Goal: Task Accomplishment & Management: Manage account settings

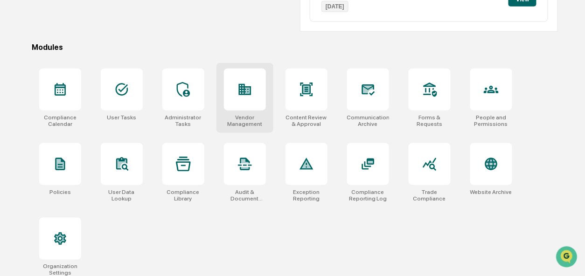
scroll to position [248, 0]
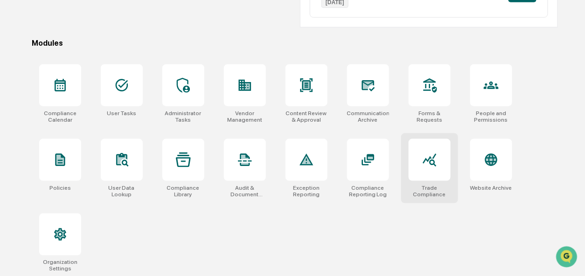
click at [431, 187] on div "Trade Compliance" at bounding box center [430, 191] width 42 height 13
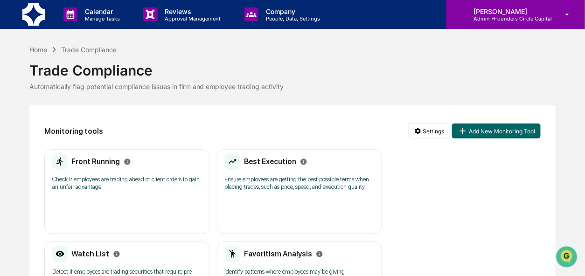
click at [519, 21] on p "Admin • Founders Circle Capital" at bounding box center [509, 18] width 86 height 7
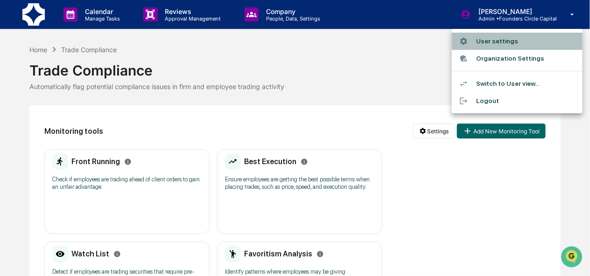
click at [517, 40] on li "User settings" at bounding box center [517, 41] width 131 height 17
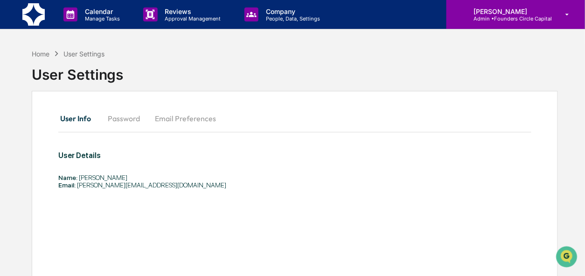
click at [492, 20] on p "Admin • Founders Circle Capital" at bounding box center [509, 18] width 86 height 7
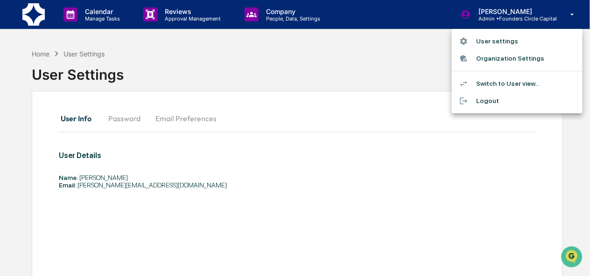
click at [496, 79] on li "Switch to User view..." at bounding box center [517, 83] width 131 height 17
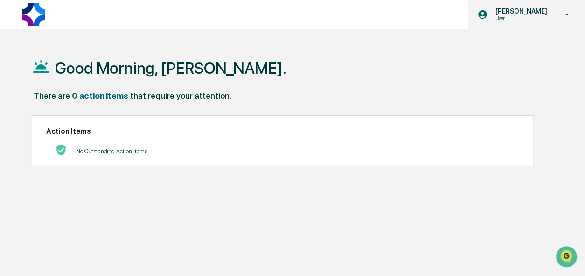
click at [507, 17] on p "User" at bounding box center [520, 18] width 64 height 7
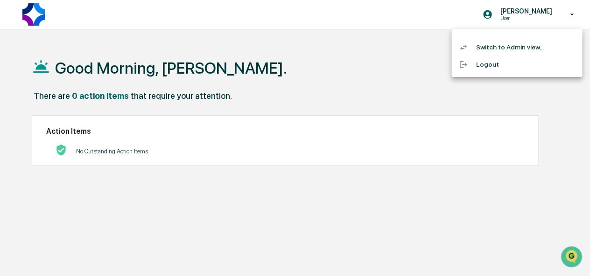
click at [236, 54] on div at bounding box center [295, 138] width 590 height 276
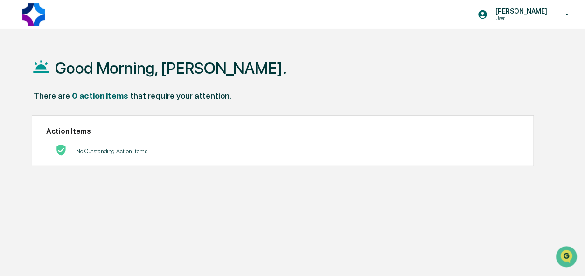
click at [84, 97] on div "0 action items" at bounding box center [100, 96] width 57 height 10
click at [92, 154] on p "No Outstanding Action Items" at bounding box center [112, 151] width 72 height 7
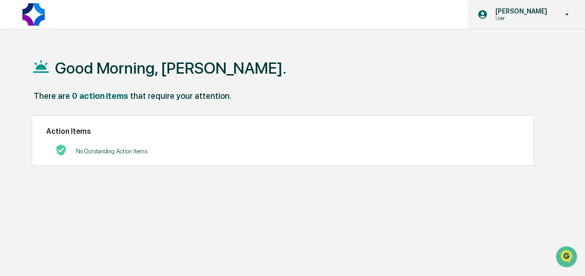
click at [556, 13] on div "Avery Cannon User" at bounding box center [526, 14] width 117 height 29
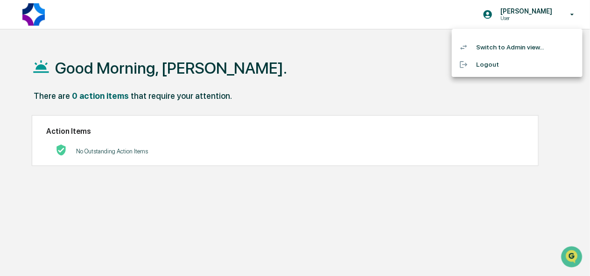
click at [472, 174] on div at bounding box center [295, 138] width 590 height 276
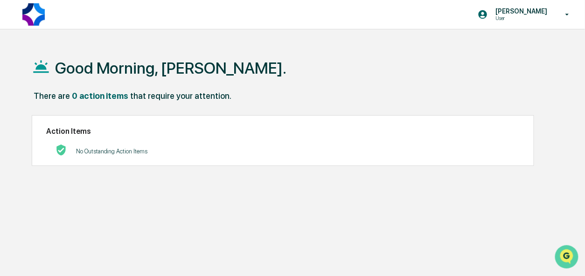
click at [562, 251] on img "Open customer support" at bounding box center [566, 256] width 23 height 19
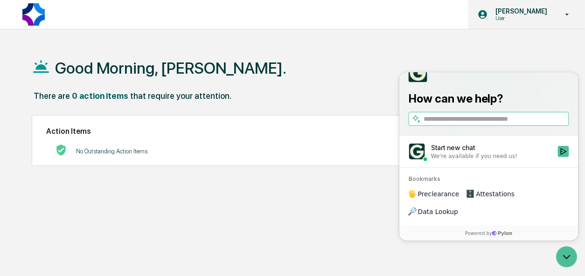
drag, startPoint x: 432, startPoint y: 44, endPoint x: 554, endPoint y: 20, distance: 124.6
click at [433, 44] on div "Good Morning, Avery." at bounding box center [295, 67] width 527 height 47
click at [560, 12] on icon at bounding box center [567, 14] width 16 height 9
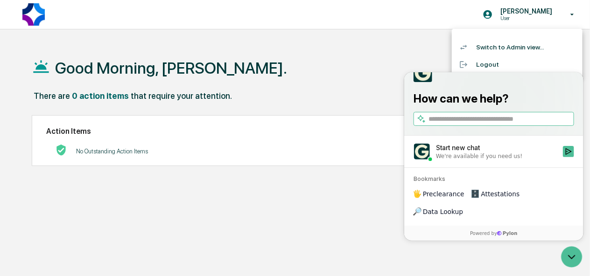
click at [514, 50] on li "Switch to Admin view..." at bounding box center [517, 47] width 131 height 17
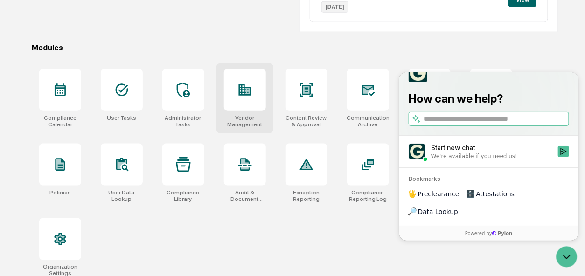
scroll to position [248, 0]
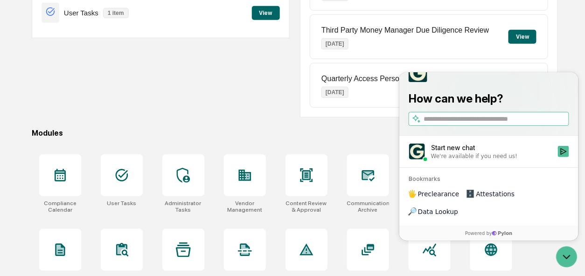
scroll to position [62, 0]
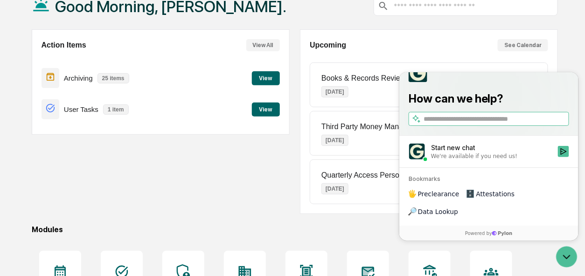
click at [244, 173] on div "Action Items View All Archiving 25 items View User Tasks 1 item View" at bounding box center [161, 121] width 258 height 185
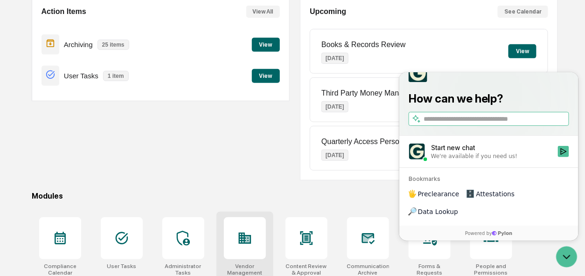
scroll to position [155, 0]
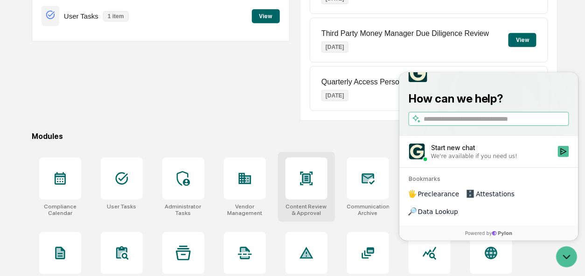
click at [304, 189] on div at bounding box center [306, 179] width 42 height 42
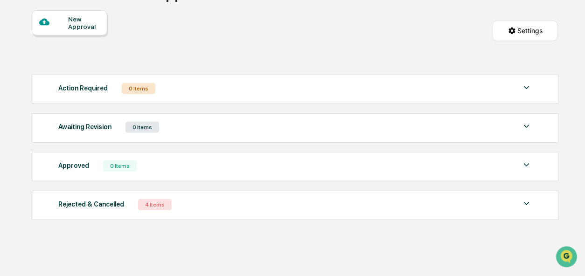
click at [124, 168] on div "0 Items" at bounding box center [120, 165] width 34 height 11
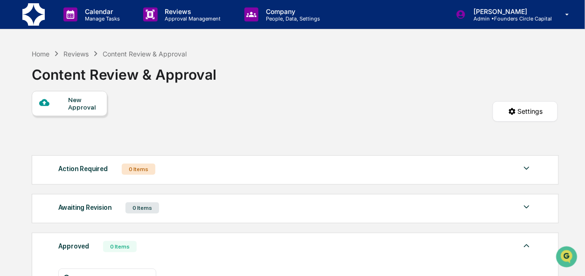
click at [80, 55] on div "Reviews" at bounding box center [75, 54] width 25 height 8
click at [172, 55] on div "Content Review & Approval" at bounding box center [145, 54] width 84 height 8
click at [80, 54] on div "Reviews" at bounding box center [75, 54] width 25 height 8
click at [159, 122] on div "New Approval Settings" at bounding box center [295, 121] width 527 height 60
click at [138, 50] on div "Content Review & Approval" at bounding box center [145, 54] width 84 height 8
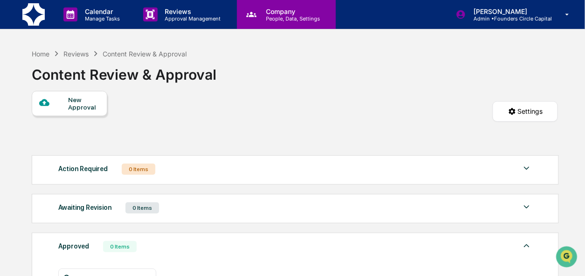
click at [309, 17] on p "People, Data, Settings" at bounding box center [291, 18] width 66 height 7
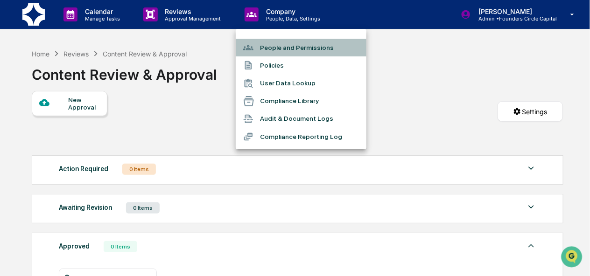
click at [301, 49] on li "People and Permissions" at bounding box center [301, 48] width 131 height 18
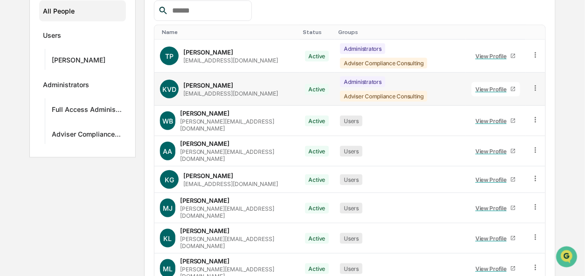
scroll to position [187, 0]
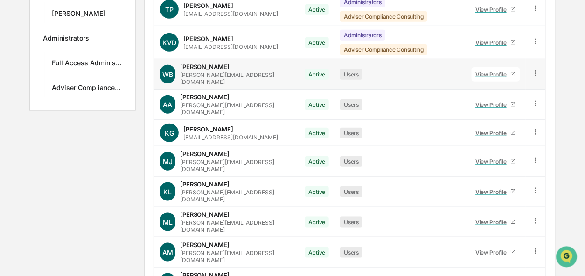
click at [538, 69] on icon at bounding box center [535, 73] width 9 height 9
click at [568, 75] on div "Home Company People and Permissions People and Permissions Manage all users wit…" at bounding box center [292, 99] width 585 height 482
